Goal: Task Accomplishment & Management: Manage account settings

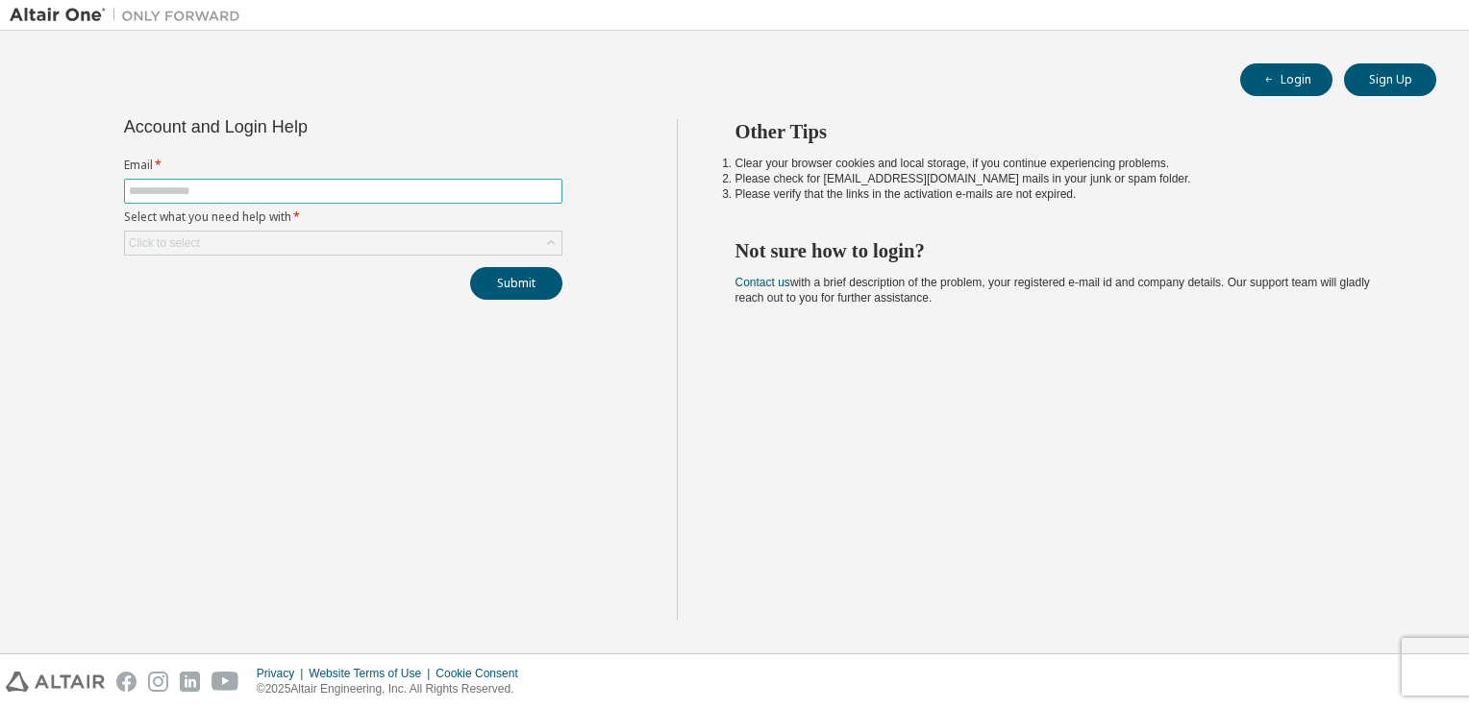
click at [294, 197] on input "text" at bounding box center [343, 191] width 429 height 15
type input "**********"
click at [324, 239] on div "Click to select" at bounding box center [343, 243] width 436 height 23
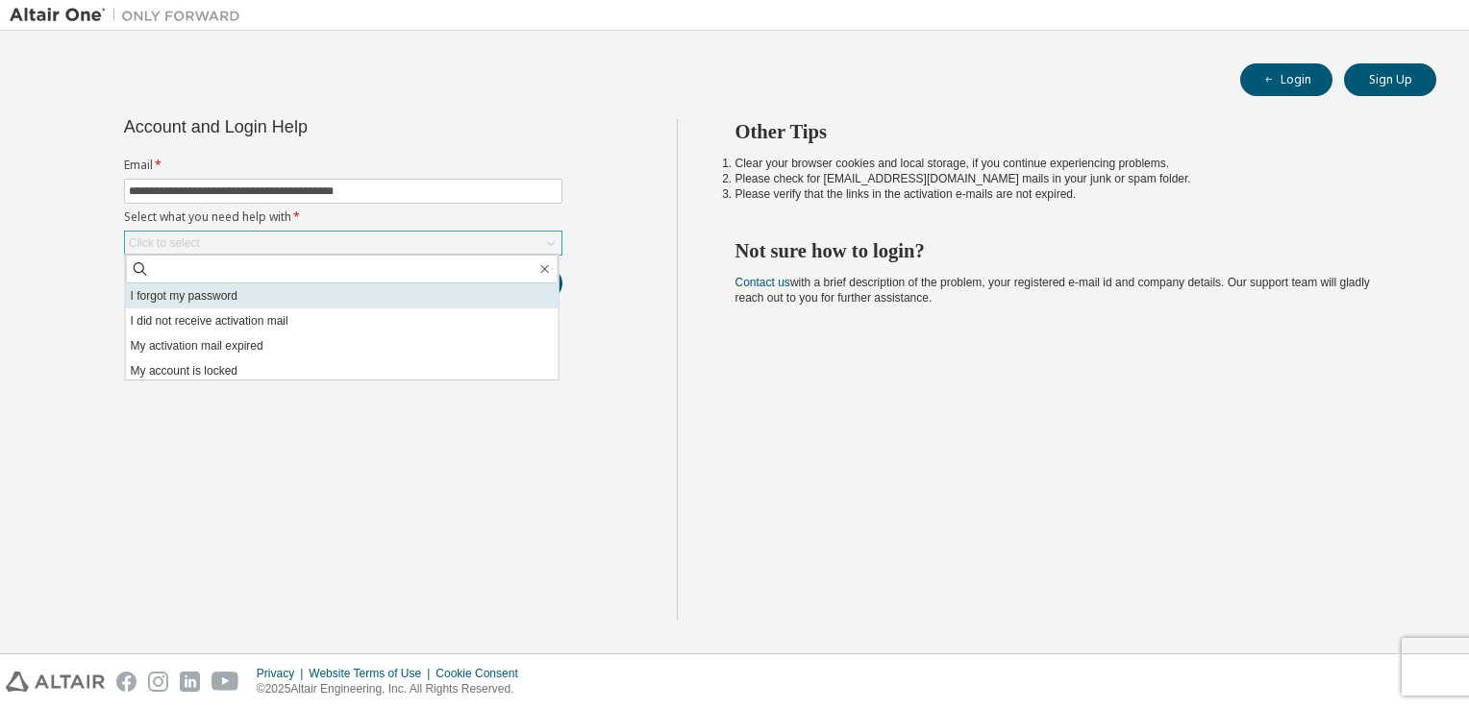
click at [237, 302] on li "I forgot my password" at bounding box center [342, 296] width 433 height 25
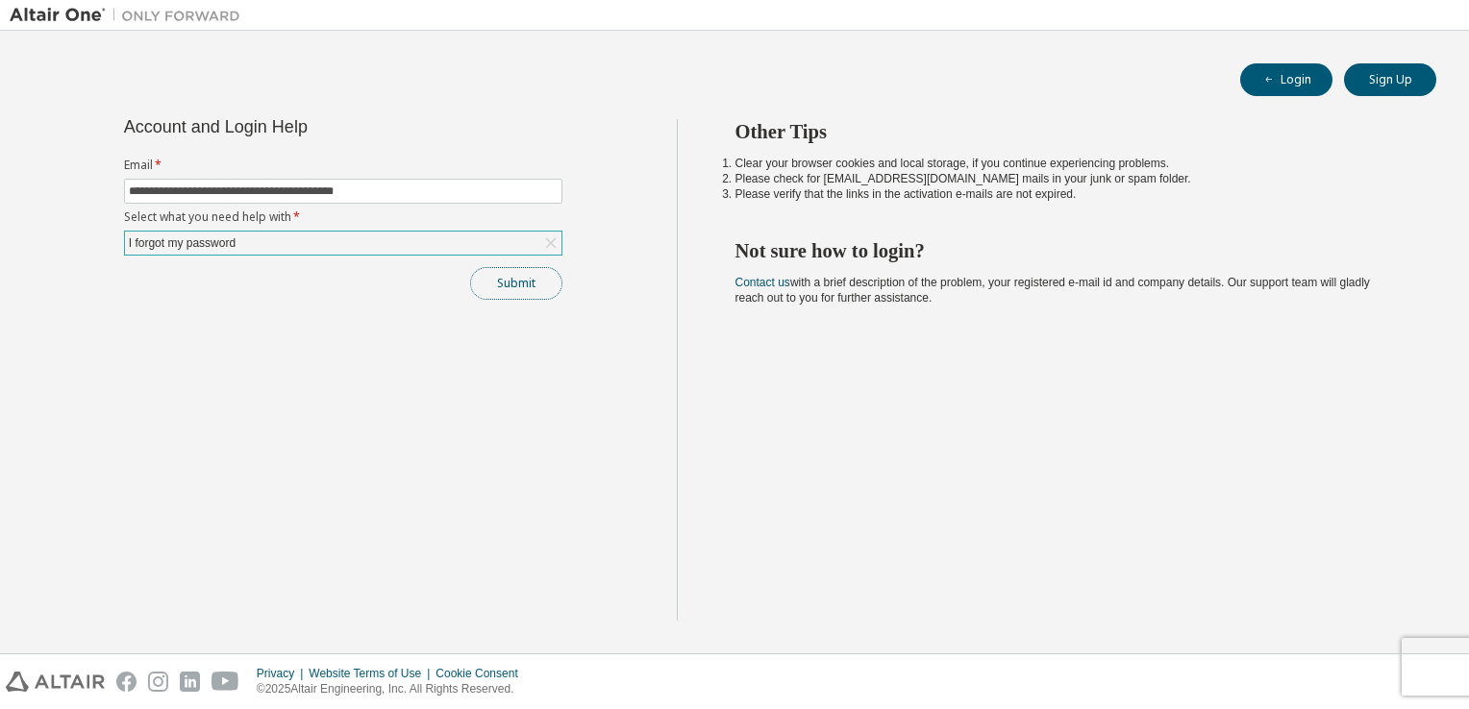
click at [509, 286] on button "Submit" at bounding box center [516, 283] width 92 height 33
drag, startPoint x: 1104, startPoint y: 210, endPoint x: 732, endPoint y: 163, distance: 373.9
click at [732, 163] on div "Other Tips Clear your browser cookies and local storage, if you continue experi…" at bounding box center [1068, 370] width 783 height 502
drag, startPoint x: 732, startPoint y: 163, endPoint x: 788, endPoint y: 190, distance: 61.9
copy li
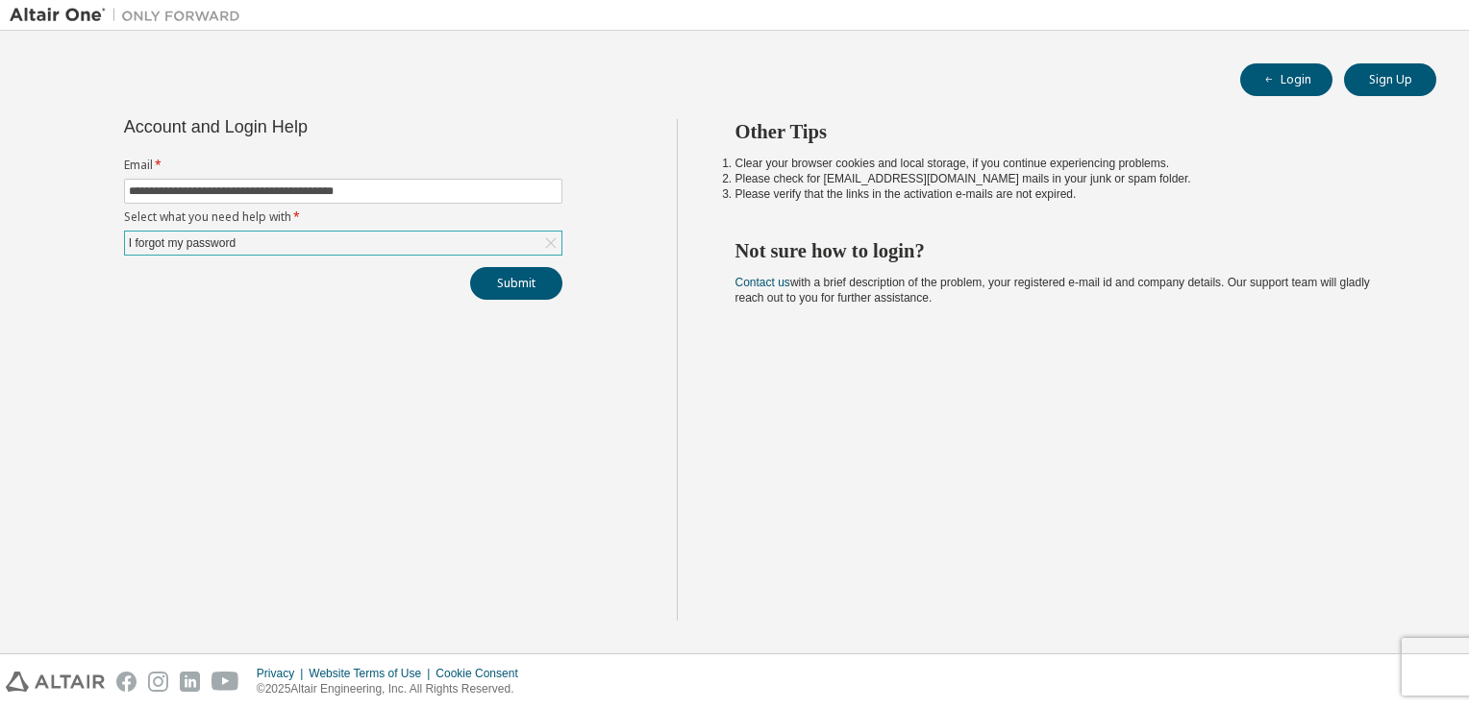
drag, startPoint x: 962, startPoint y: 310, endPoint x: 704, endPoint y: 281, distance: 260.2
click at [704, 281] on div "Other Tips Clear your browser cookies and local storage, if you continue experi…" at bounding box center [1068, 370] width 783 height 502
